Goal: Information Seeking & Learning: Learn about a topic

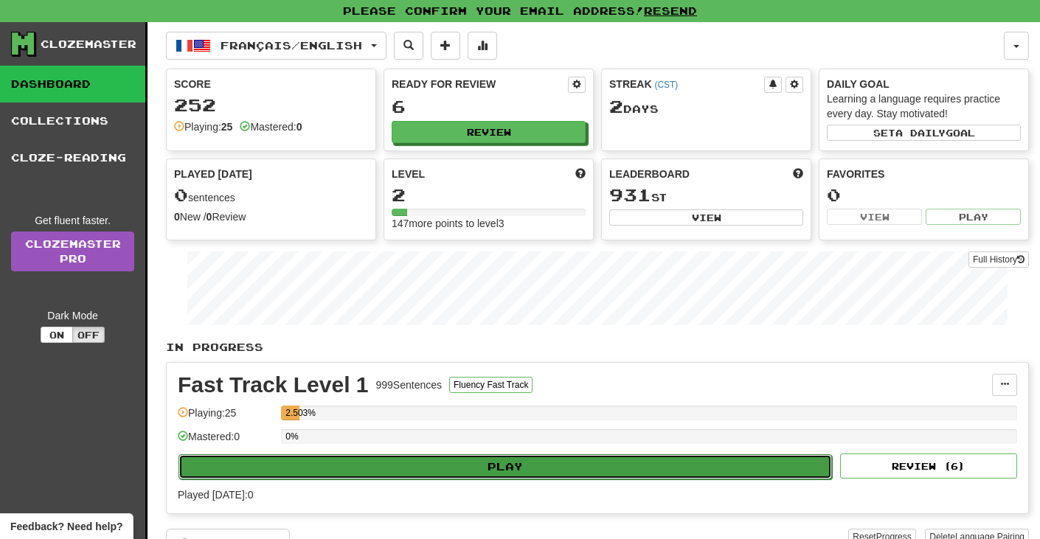
click at [429, 462] on button "Play" at bounding box center [506, 466] width 654 height 25
select select "**"
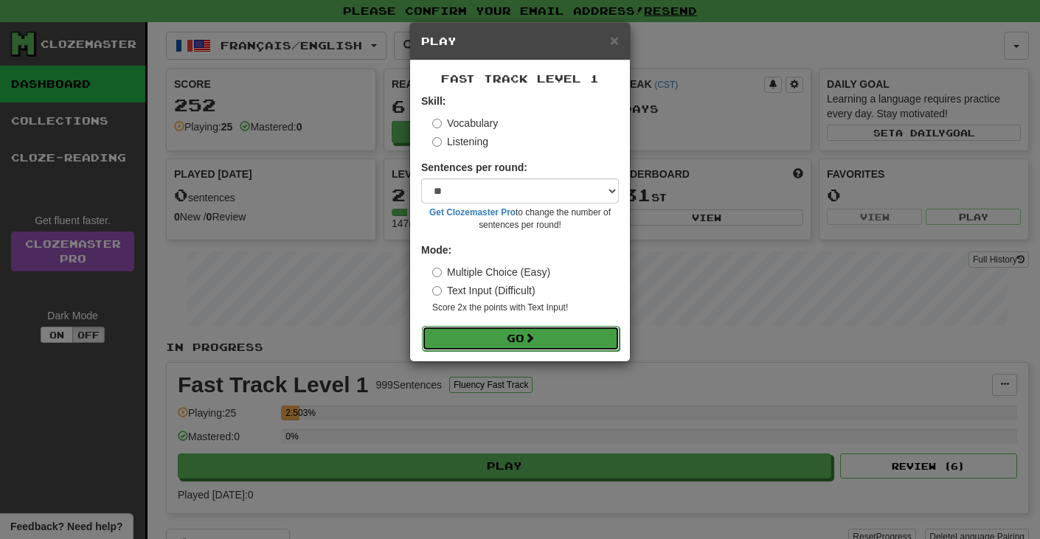
click at [459, 341] on button "Go" at bounding box center [521, 338] width 198 height 25
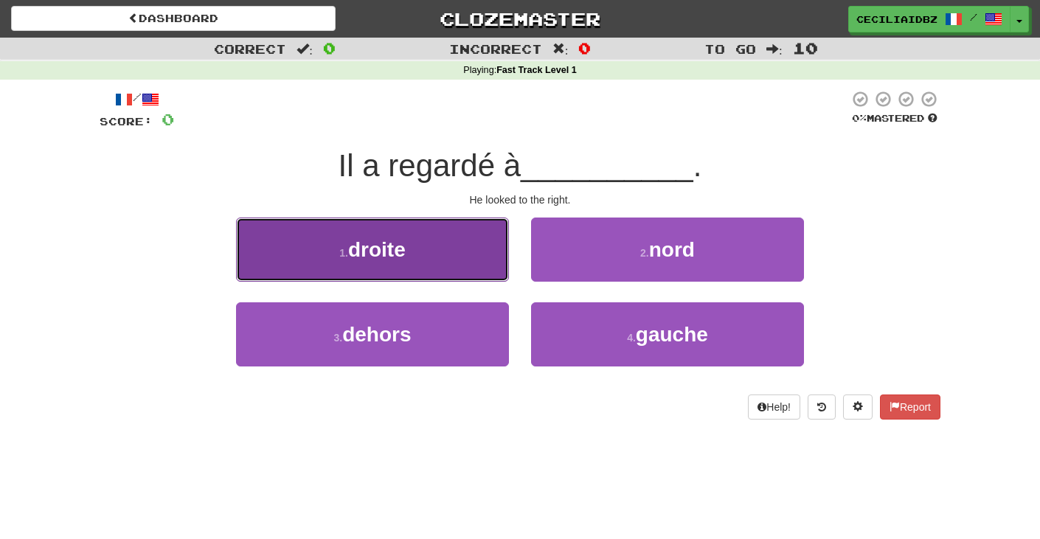
click at [385, 240] on span "droite" at bounding box center [377, 249] width 58 height 23
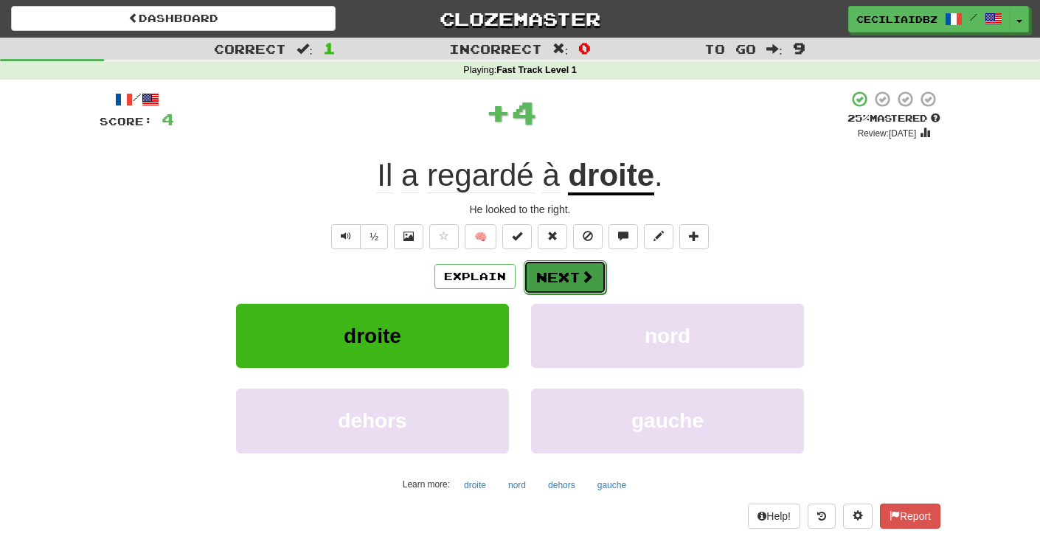
click at [549, 283] on button "Next" at bounding box center [565, 277] width 83 height 34
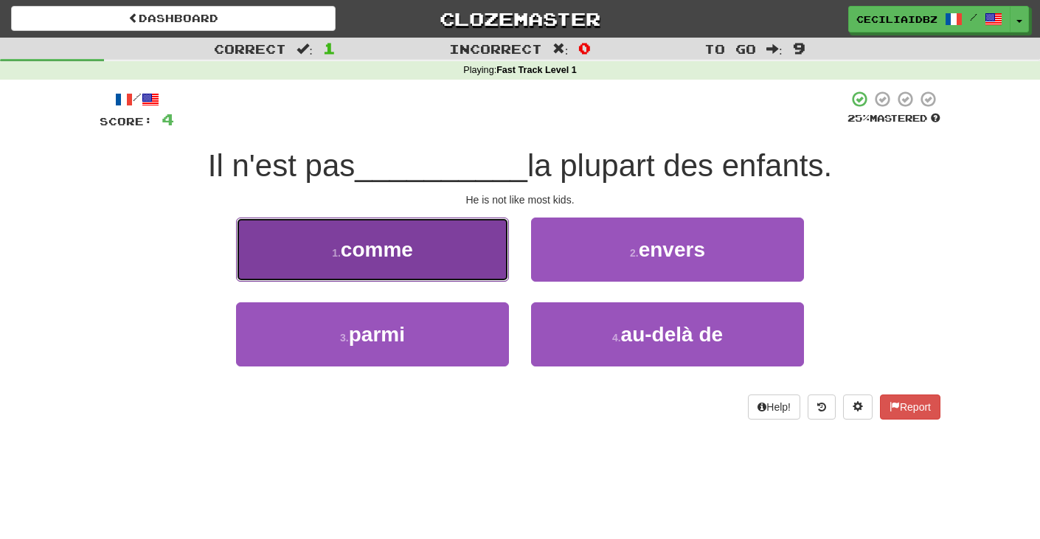
click at [430, 227] on button "1 . comme" at bounding box center [372, 250] width 273 height 64
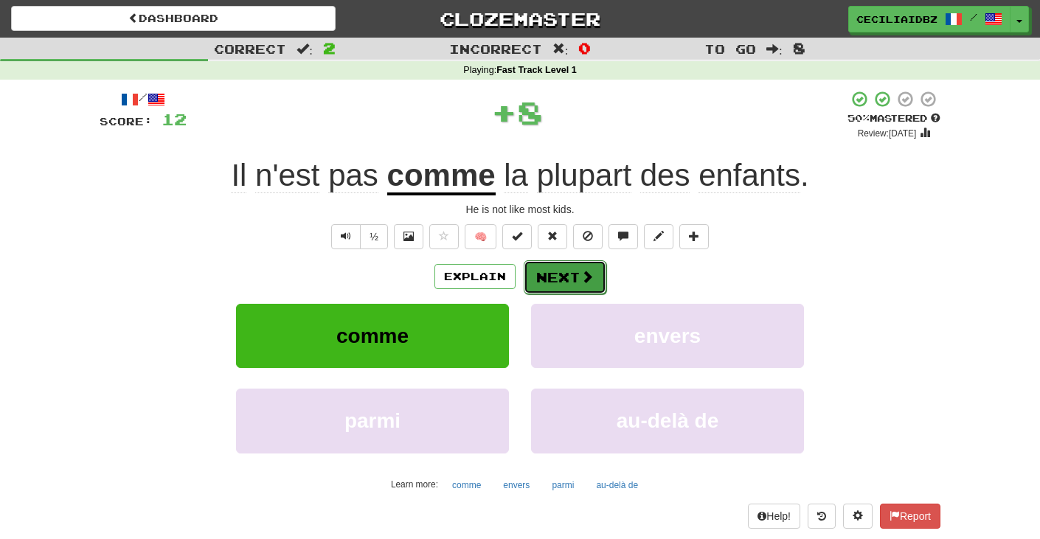
click at [550, 278] on button "Next" at bounding box center [565, 277] width 83 height 34
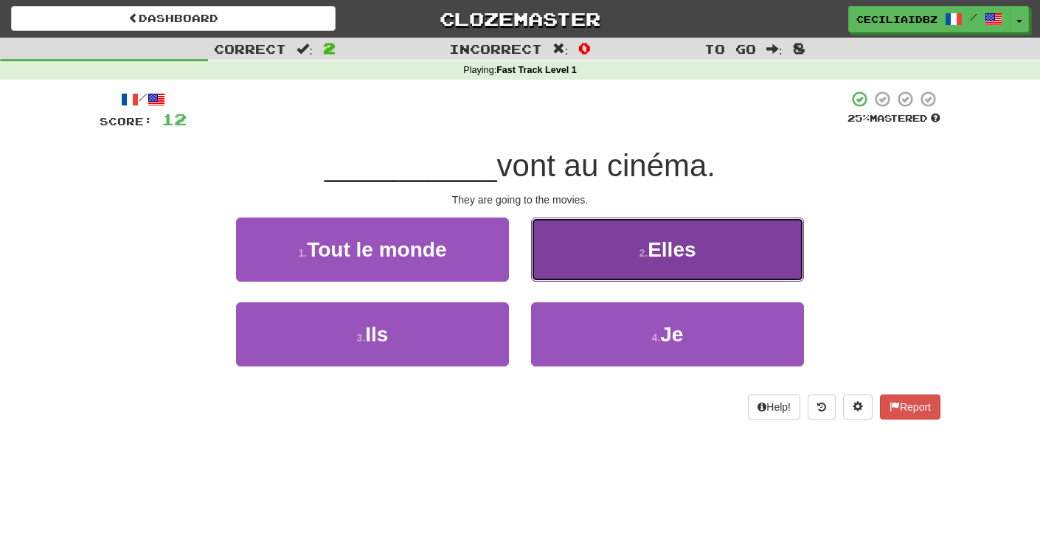
click at [595, 237] on button "2 . Elles" at bounding box center [667, 250] width 273 height 64
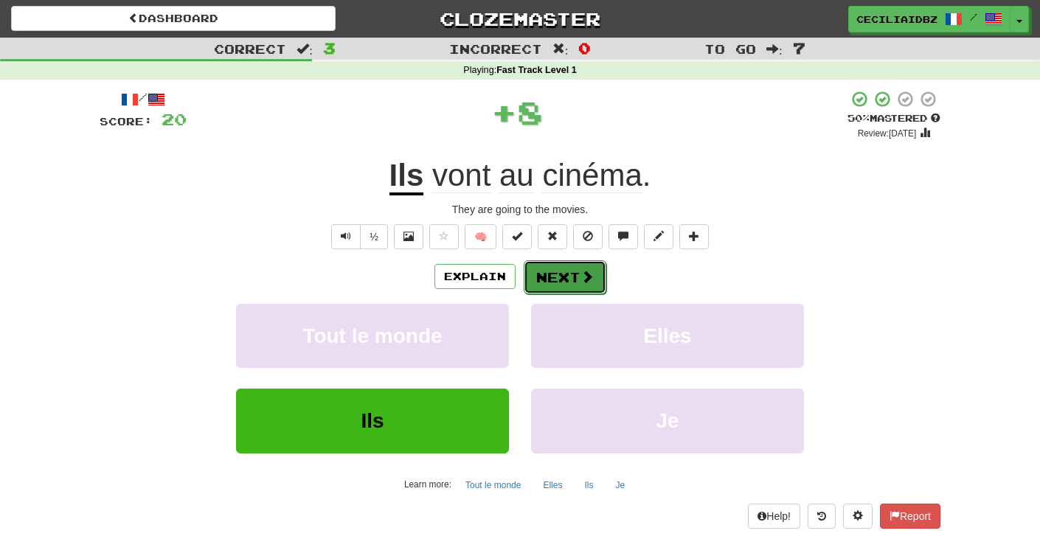
click at [576, 273] on button "Next" at bounding box center [565, 277] width 83 height 34
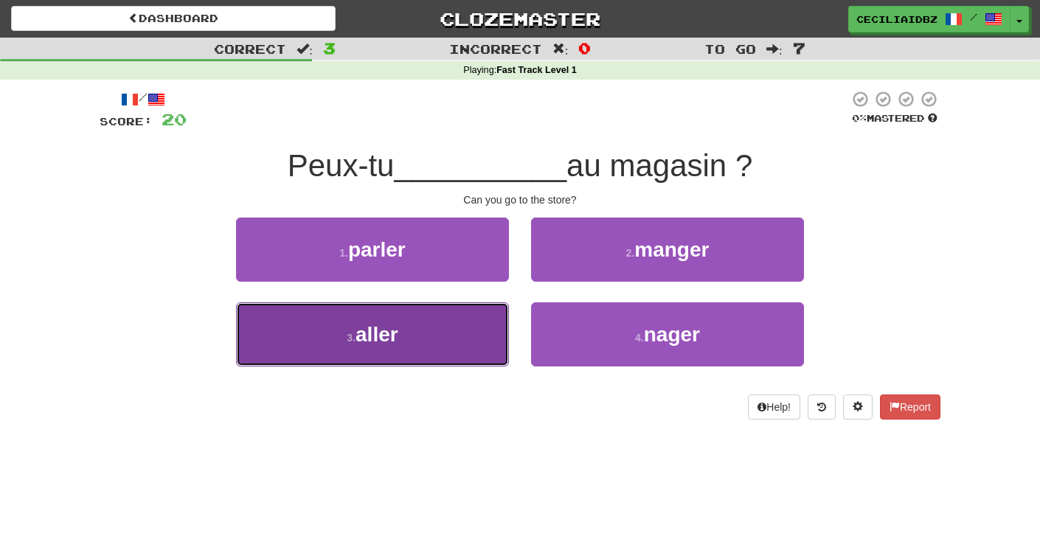
click at [390, 329] on span "aller" at bounding box center [377, 334] width 43 height 23
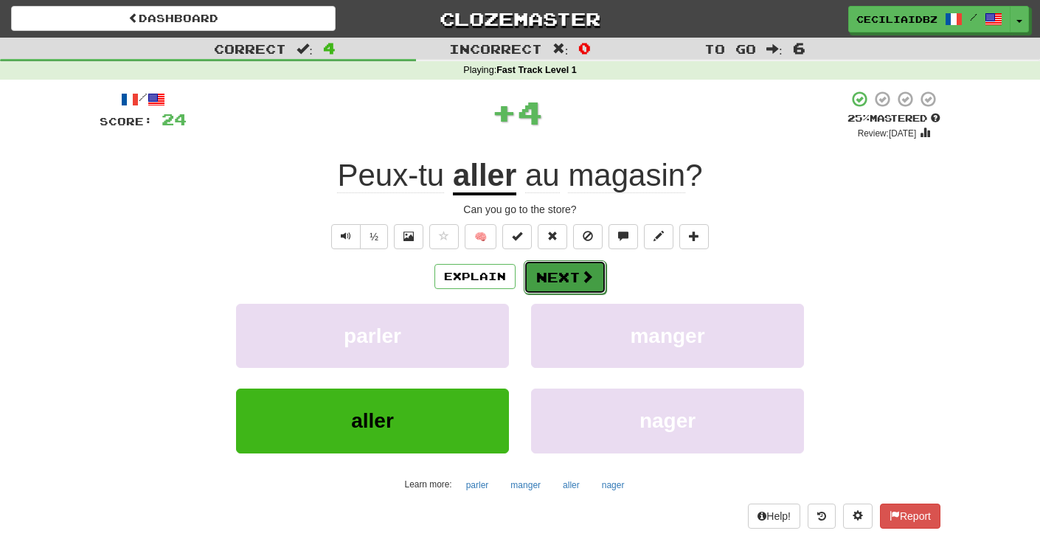
click at [571, 288] on button "Next" at bounding box center [565, 277] width 83 height 34
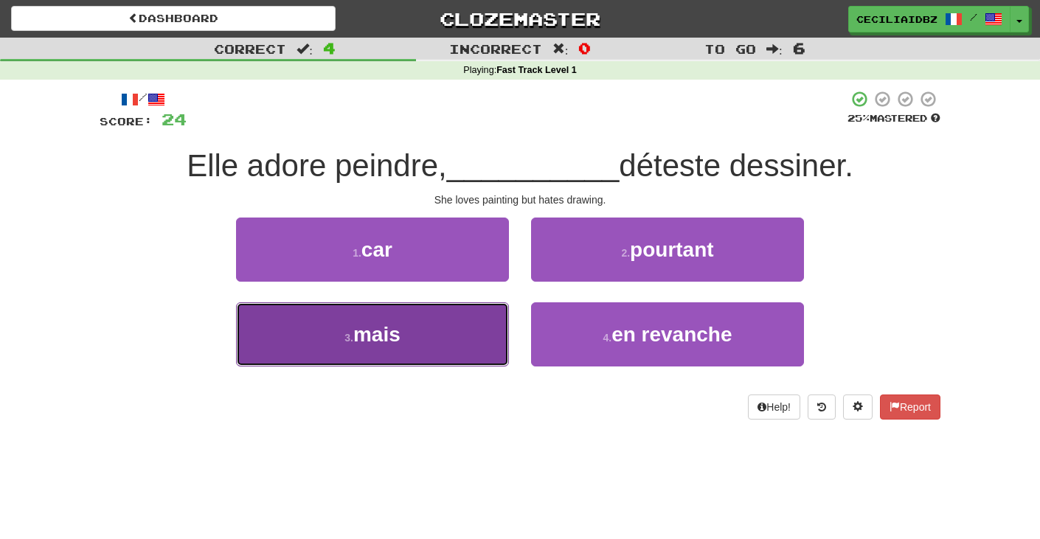
click at [422, 340] on button "3 . mais" at bounding box center [372, 334] width 273 height 64
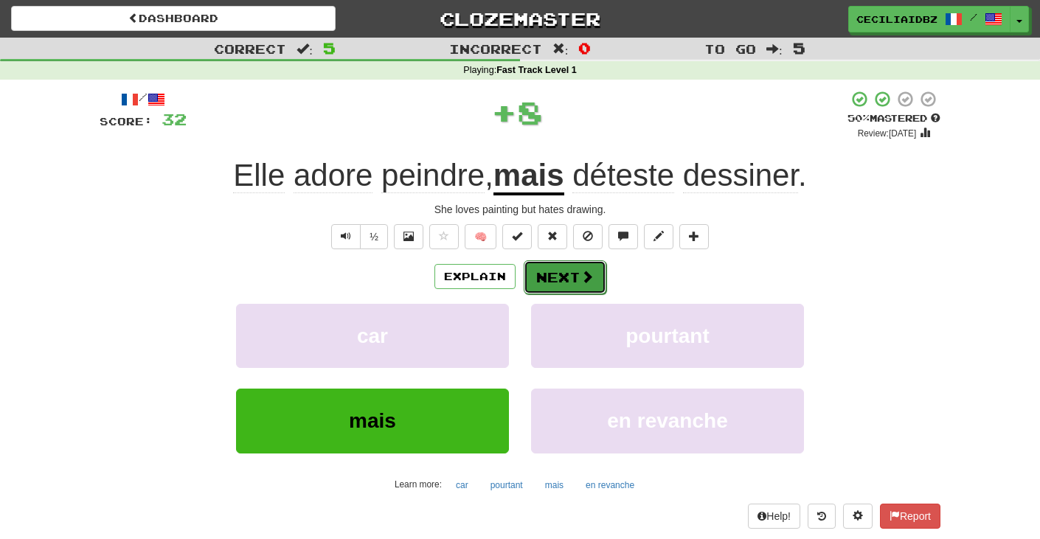
click at [564, 277] on button "Next" at bounding box center [565, 277] width 83 height 34
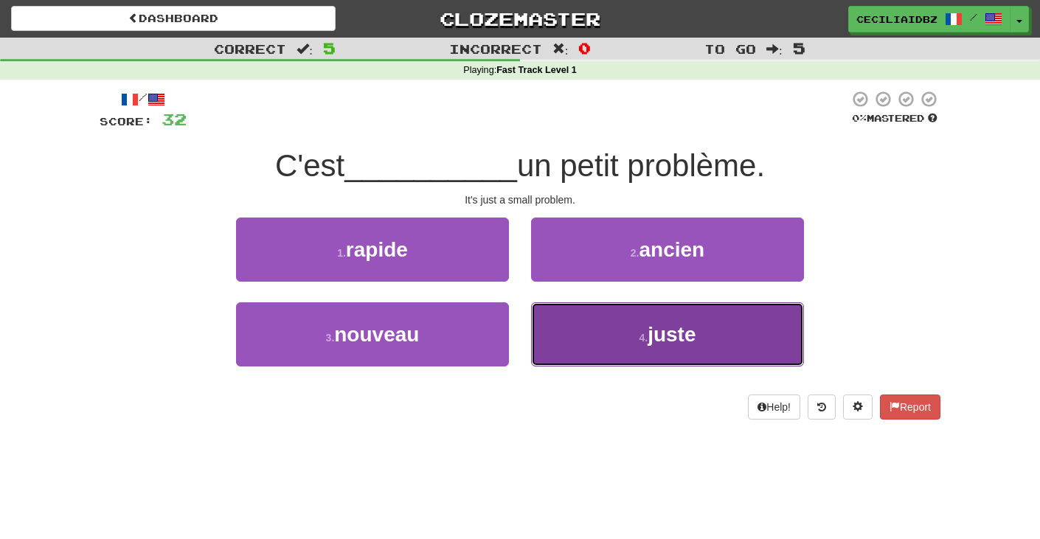
click at [584, 326] on button "4 . juste" at bounding box center [667, 334] width 273 height 64
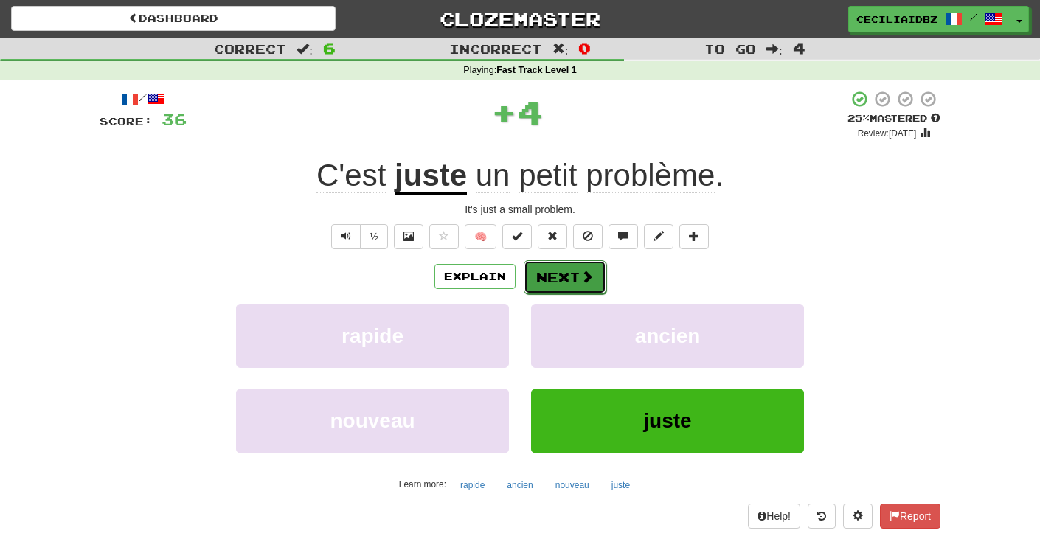
click at [571, 287] on button "Next" at bounding box center [565, 277] width 83 height 34
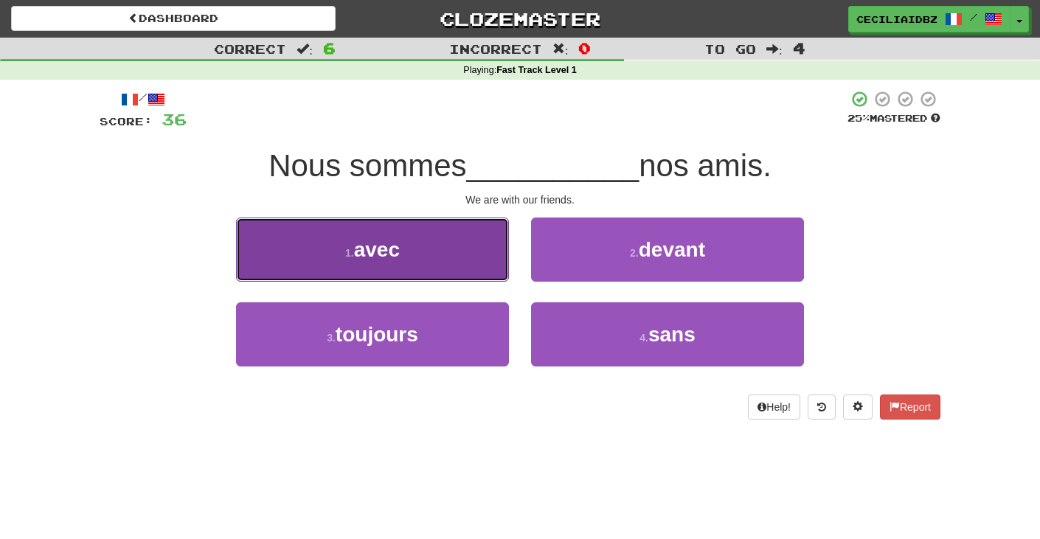
click at [466, 250] on button "1 . avec" at bounding box center [372, 250] width 273 height 64
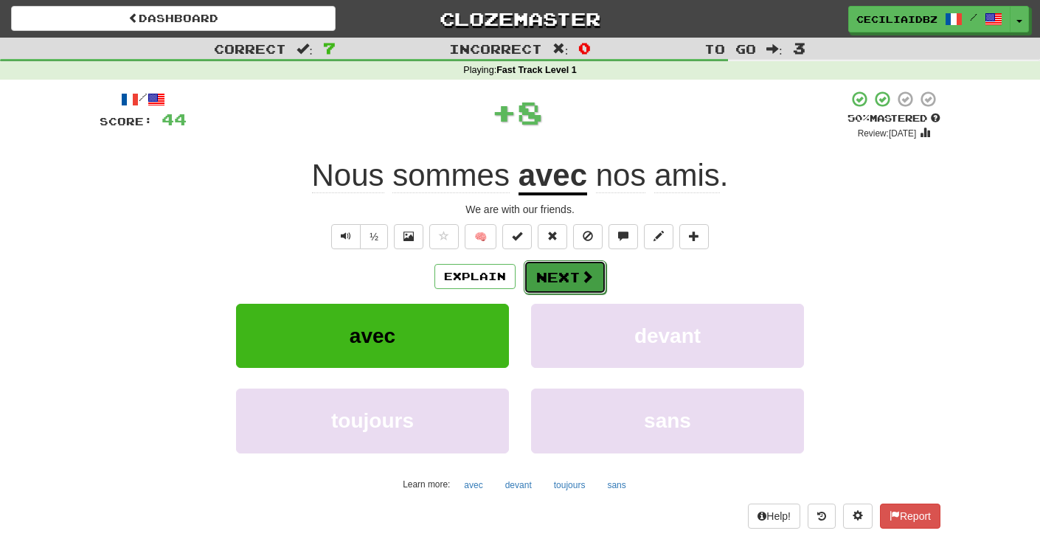
click at [591, 276] on span at bounding box center [587, 276] width 13 height 13
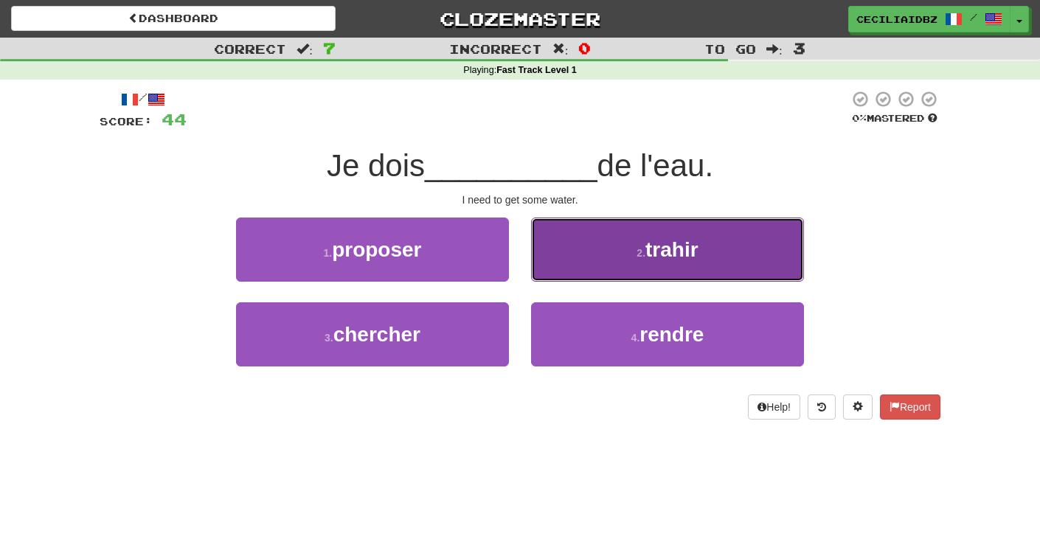
click at [558, 264] on button "2 . trahir" at bounding box center [667, 250] width 273 height 64
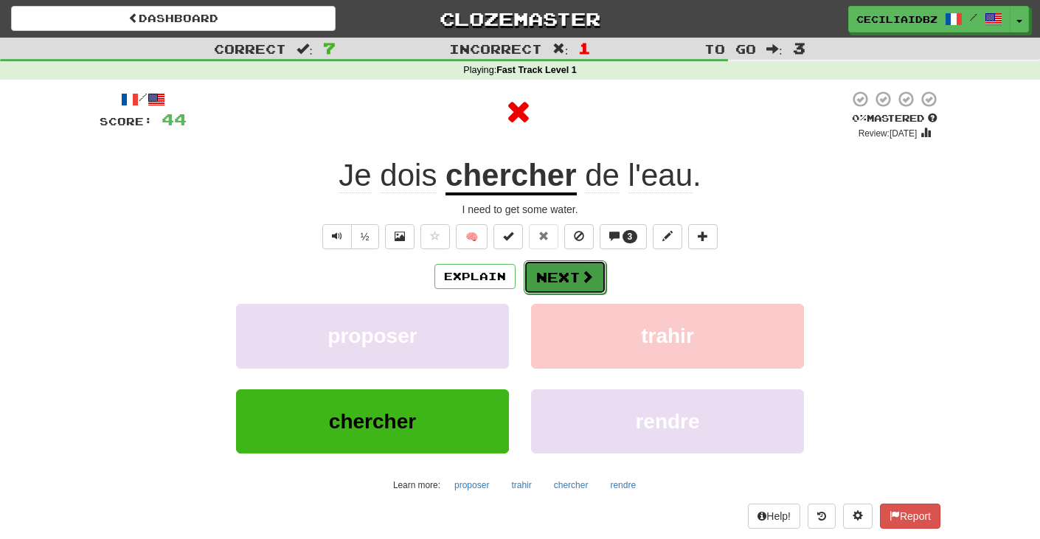
click at [558, 280] on button "Next" at bounding box center [565, 277] width 83 height 34
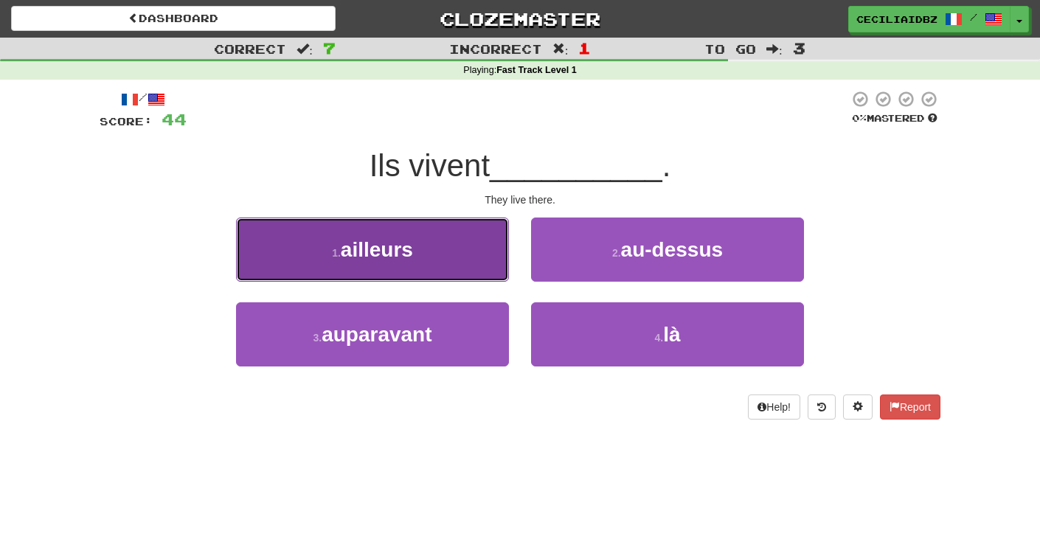
click at [363, 241] on span "ailleurs" at bounding box center [377, 249] width 72 height 23
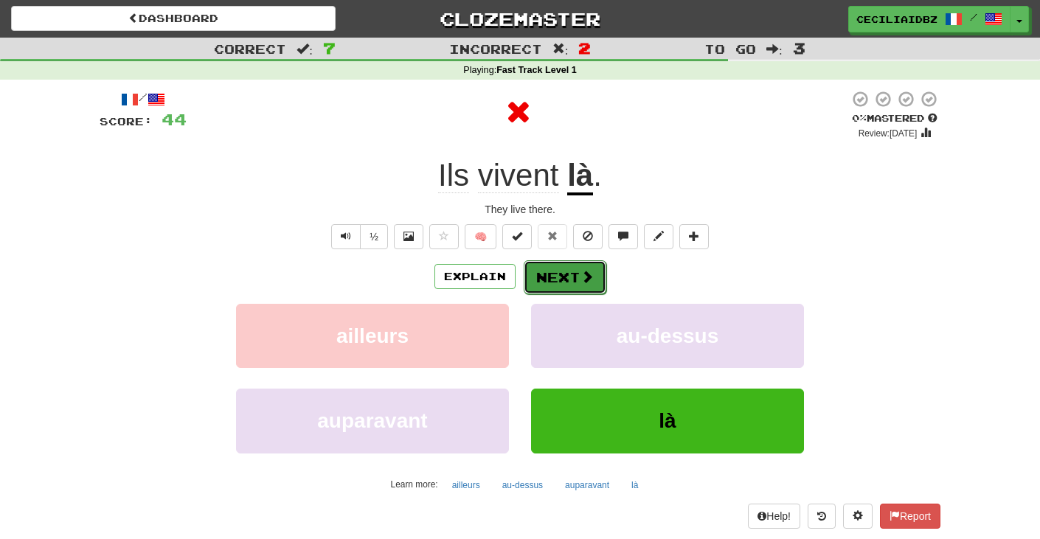
click at [590, 281] on span at bounding box center [587, 276] width 13 height 13
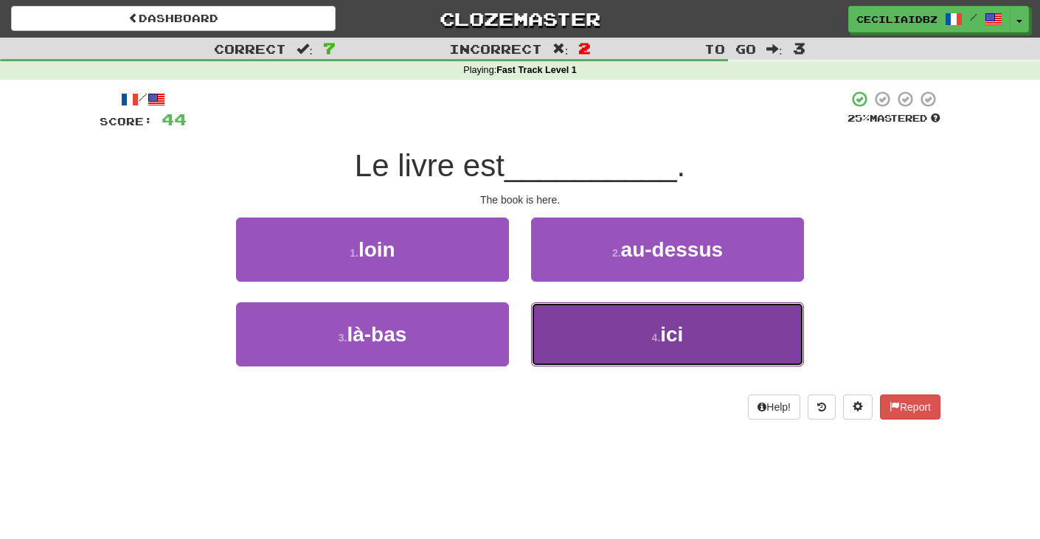
click at [567, 309] on button "4 . ici" at bounding box center [667, 334] width 273 height 64
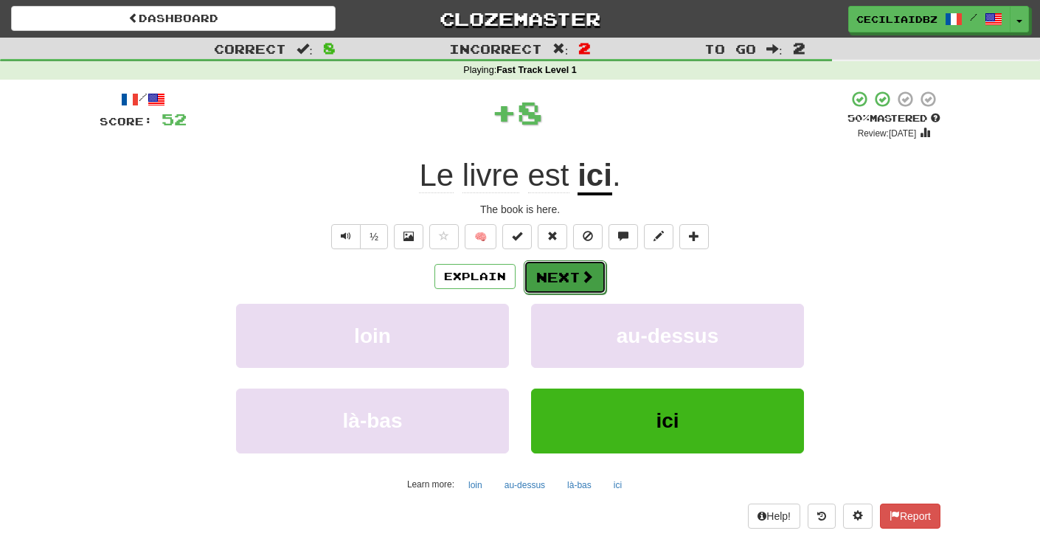
click at [564, 286] on button "Next" at bounding box center [565, 277] width 83 height 34
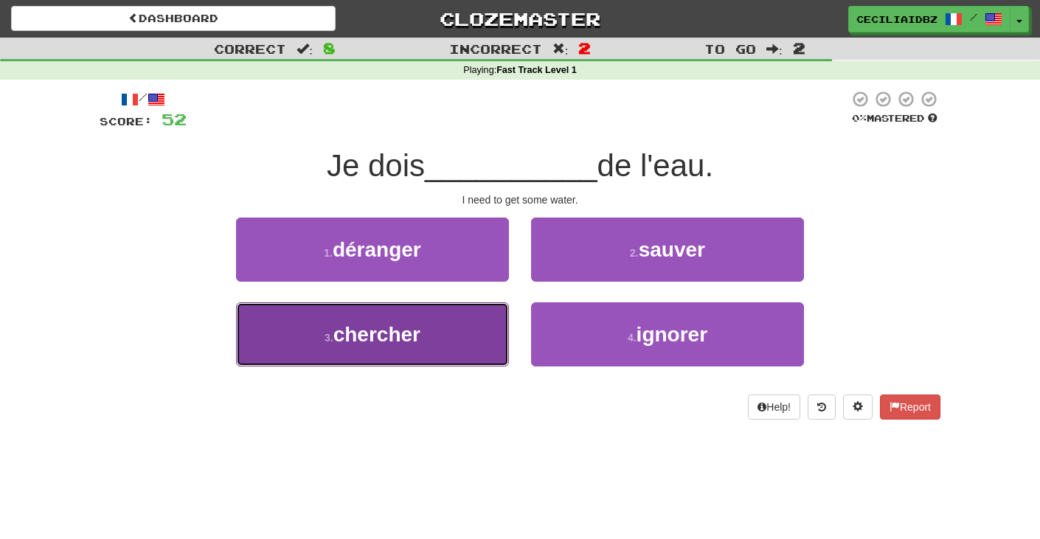
click at [390, 340] on span "chercher" at bounding box center [376, 334] width 87 height 23
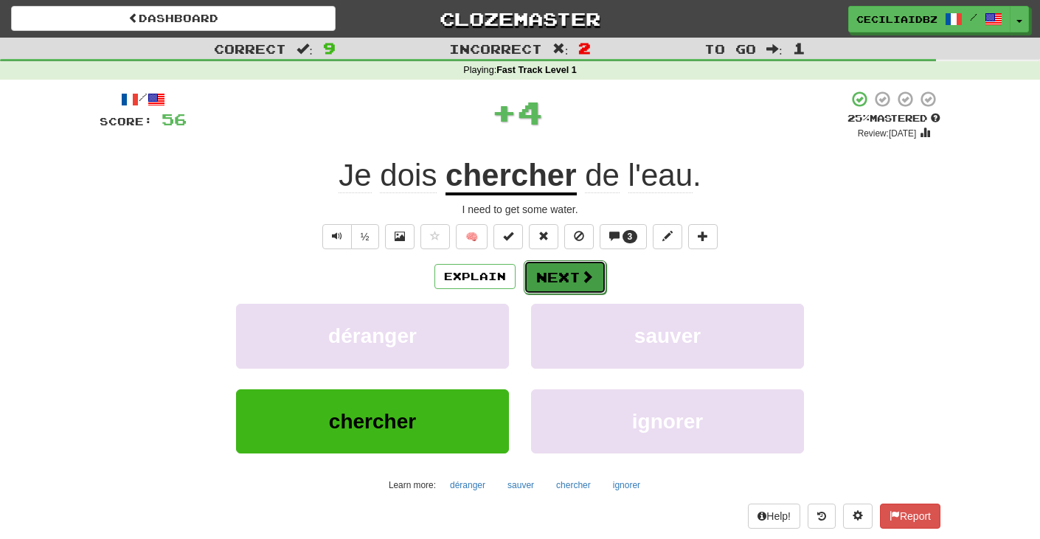
click at [575, 294] on button "Next" at bounding box center [565, 277] width 83 height 34
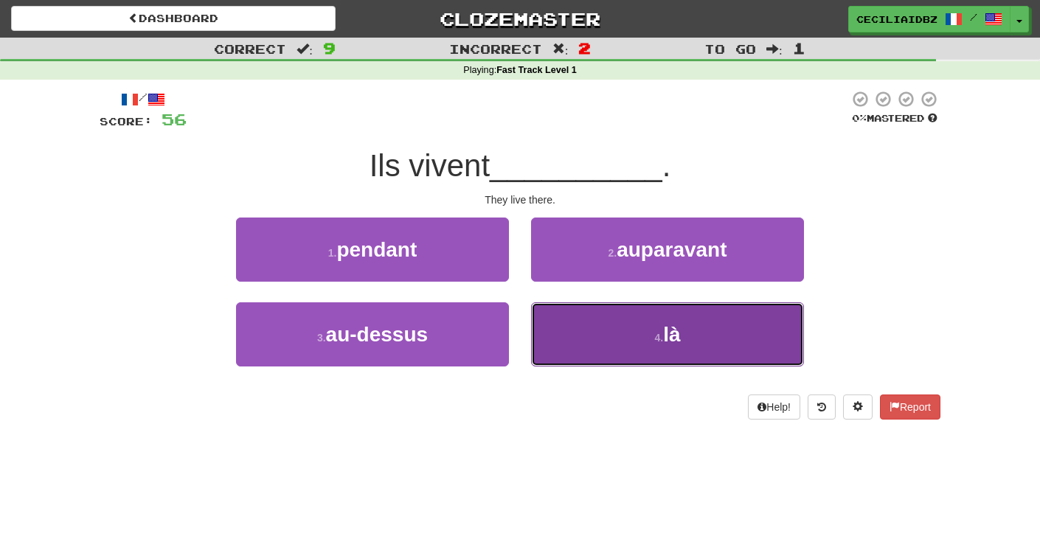
click at [584, 315] on button "4 . là" at bounding box center [667, 334] width 273 height 64
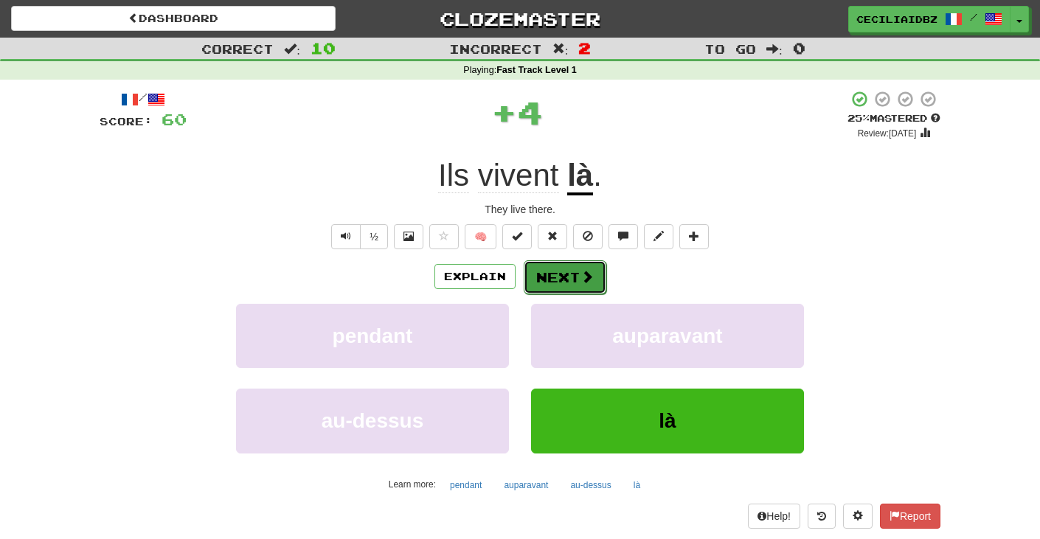
click at [551, 268] on button "Next" at bounding box center [565, 277] width 83 height 34
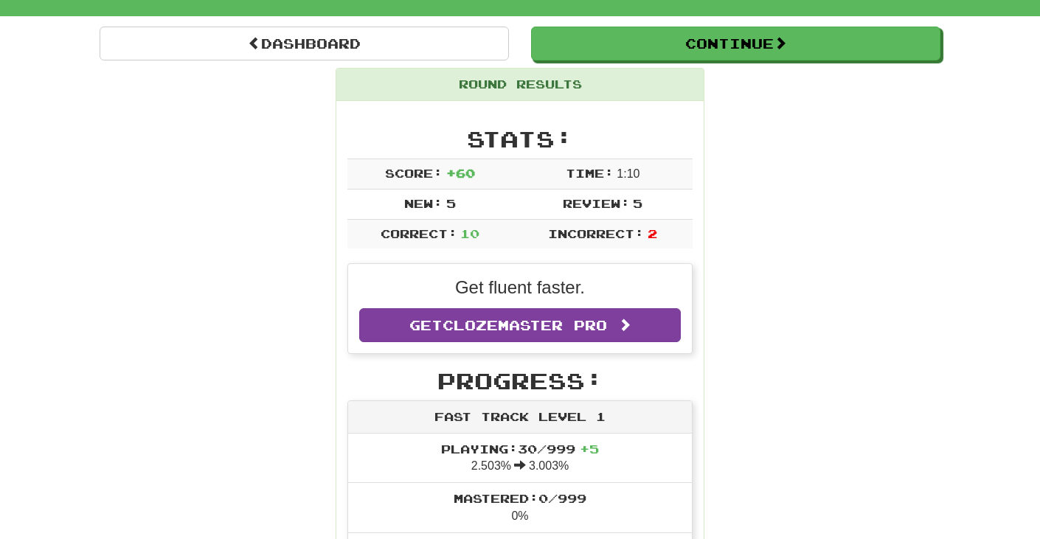
scroll to position [63, 0]
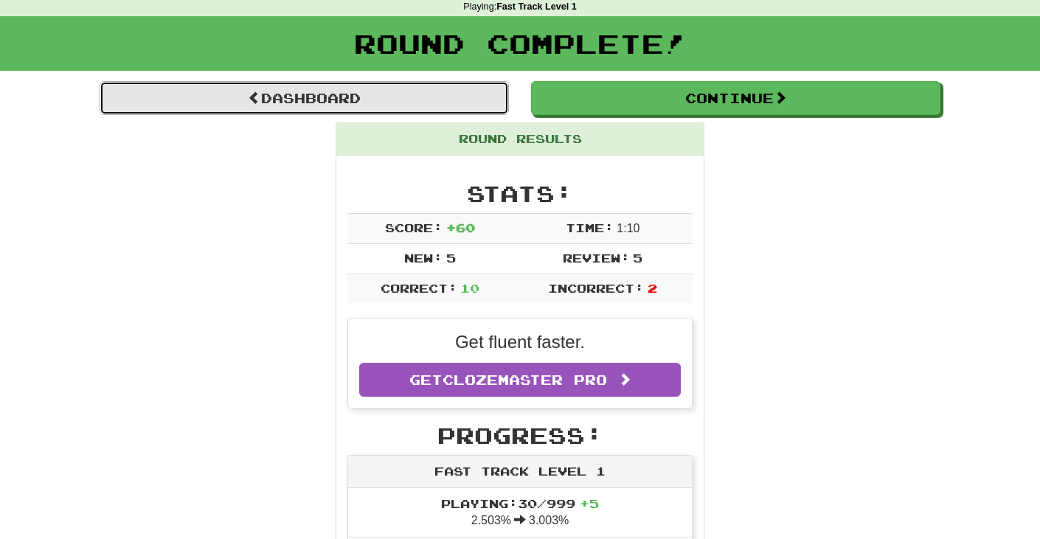
click at [389, 103] on link "Dashboard" at bounding box center [304, 98] width 409 height 34
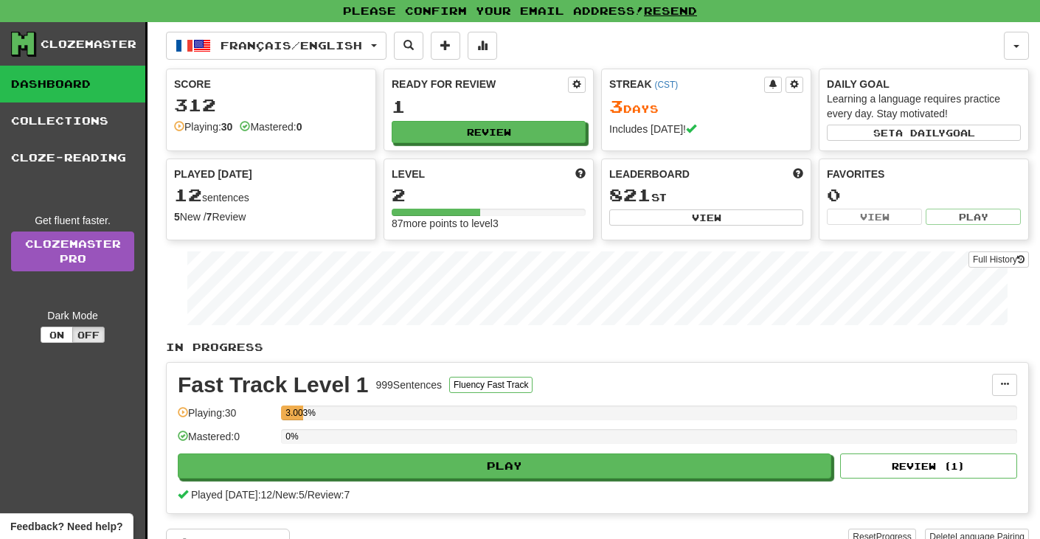
click at [707, 58] on div "Français / English Français / English Streak: 3 Review: 1 Points [DATE]: 60 Lan…" at bounding box center [585, 46] width 838 height 28
